Goal: Task Accomplishment & Management: Manage account settings

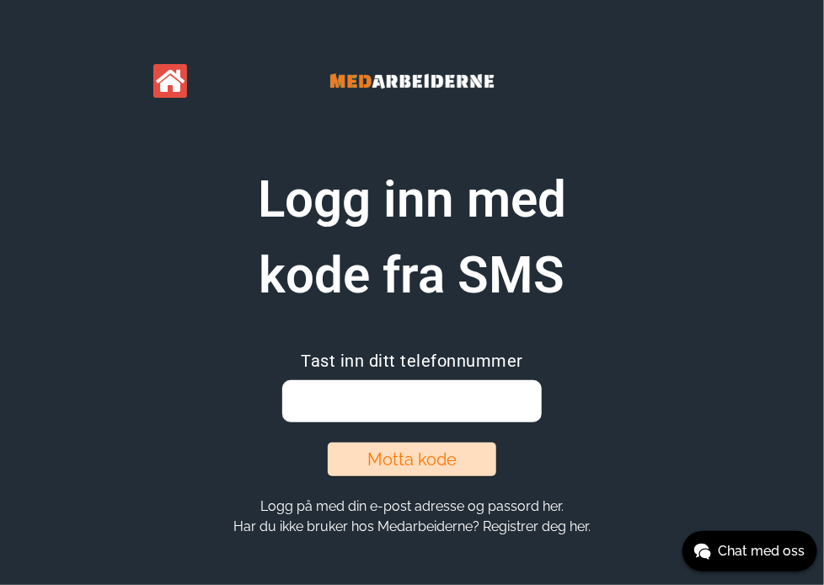
click at [339, 388] on input "email" at bounding box center [411, 401] width 259 height 42
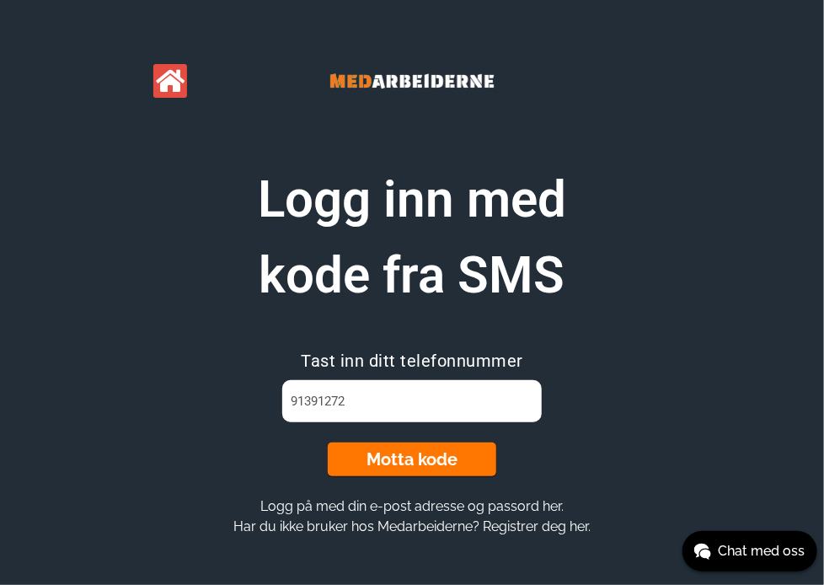
type input "91391272"
click at [395, 456] on button "Motta kode" at bounding box center [412, 460] width 169 height 34
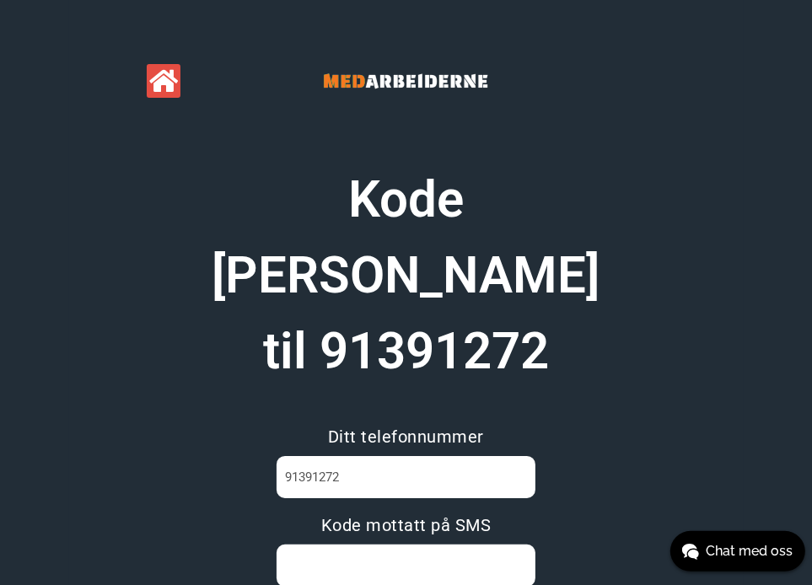
click at [364, 544] on input at bounding box center [405, 565] width 259 height 42
type input "EY7EZ7CQ"
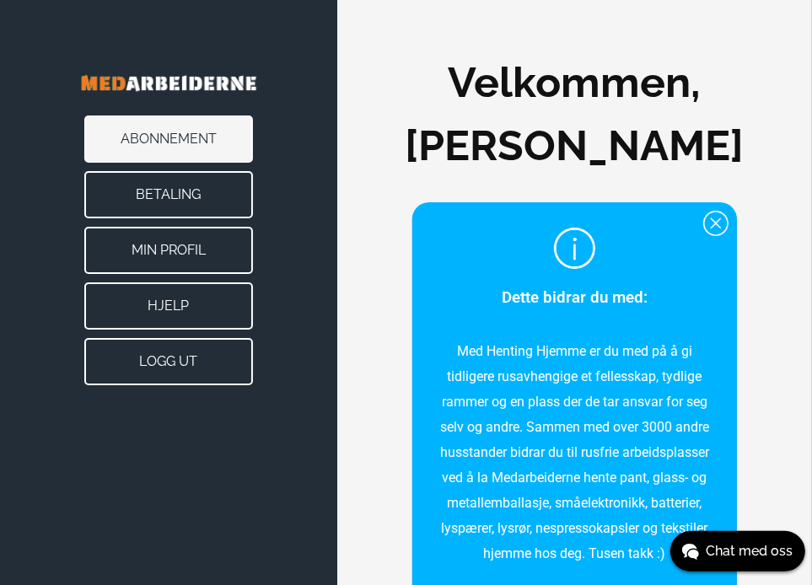
click at [160, 246] on button "Min Profil" at bounding box center [168, 250] width 169 height 47
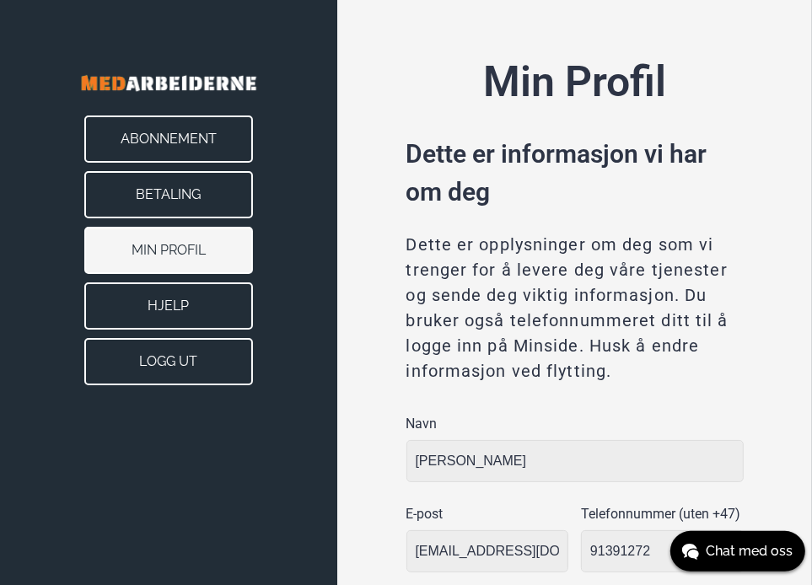
type input "Oslo"
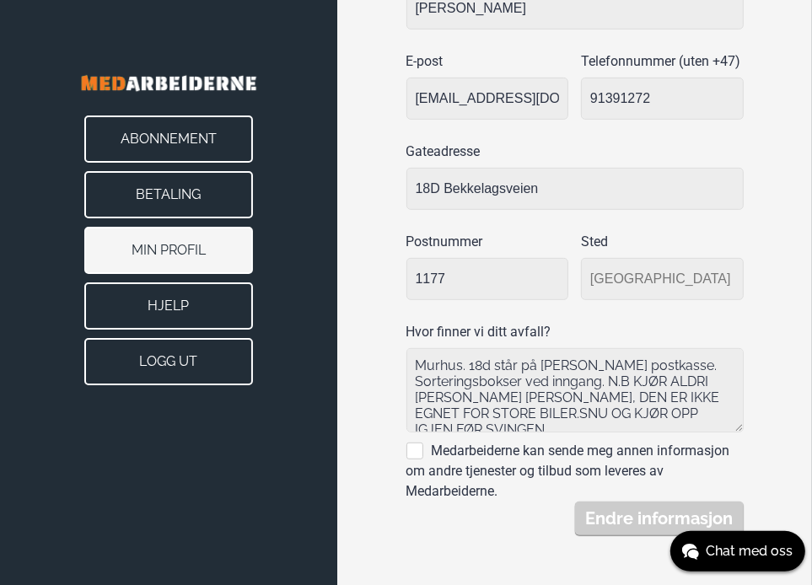
scroll to position [14, 0]
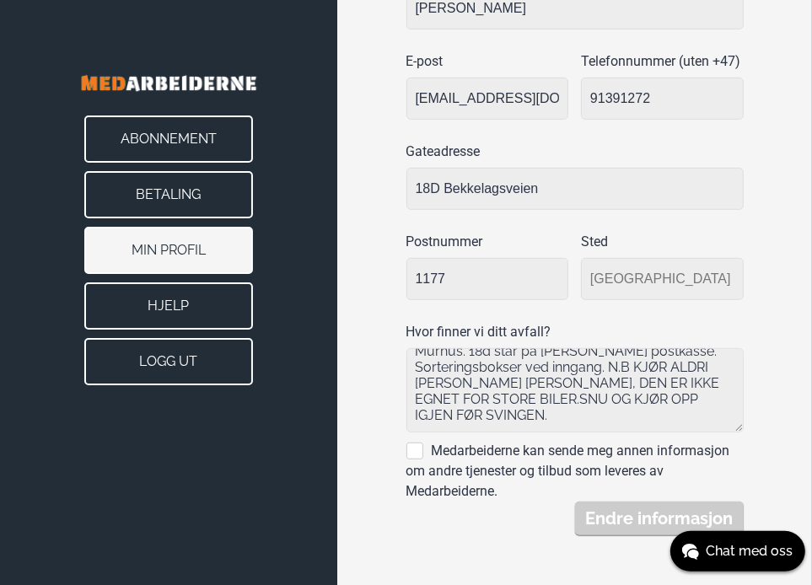
click at [156, 192] on button "Betaling" at bounding box center [168, 194] width 169 height 47
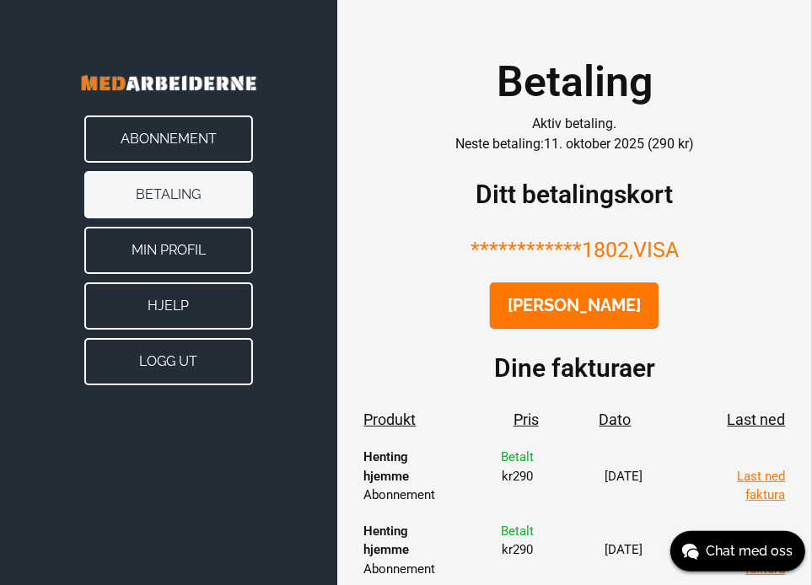
click at [584, 304] on button "[PERSON_NAME]" at bounding box center [574, 305] width 169 height 46
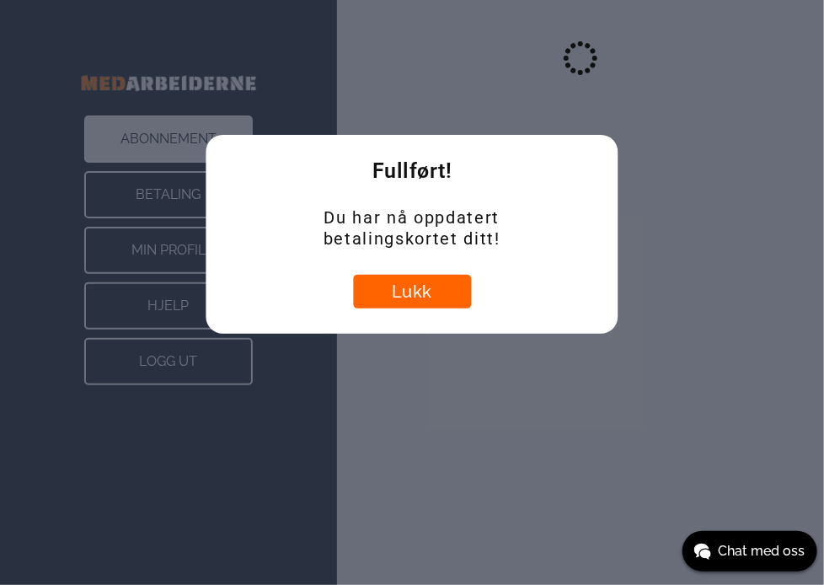
click at [424, 291] on button "Lukk" at bounding box center [412, 292] width 118 height 34
